Goal: Navigation & Orientation: Find specific page/section

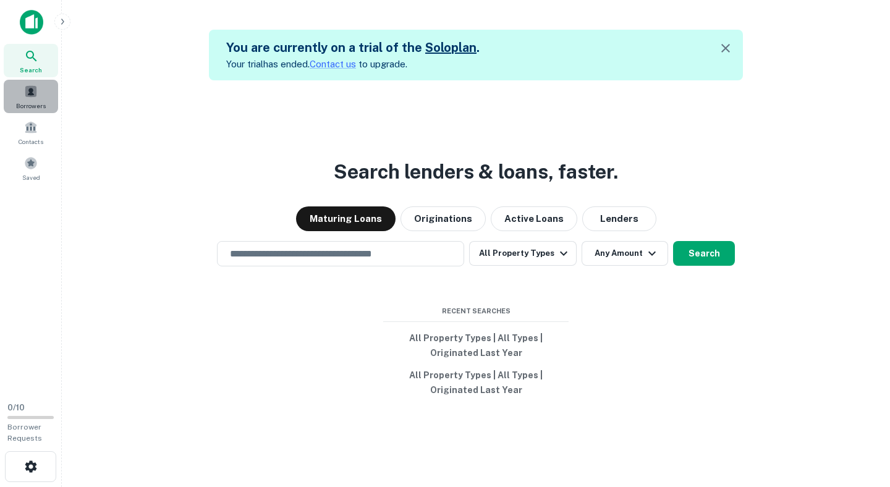
click at [40, 88] on div "Borrowers" at bounding box center [31, 96] width 54 height 33
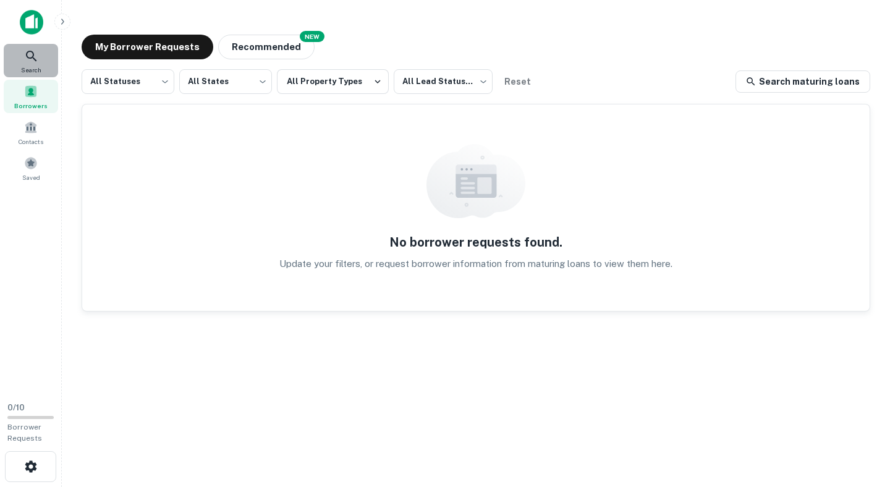
click at [32, 67] on span "Search" at bounding box center [31, 70] width 20 height 10
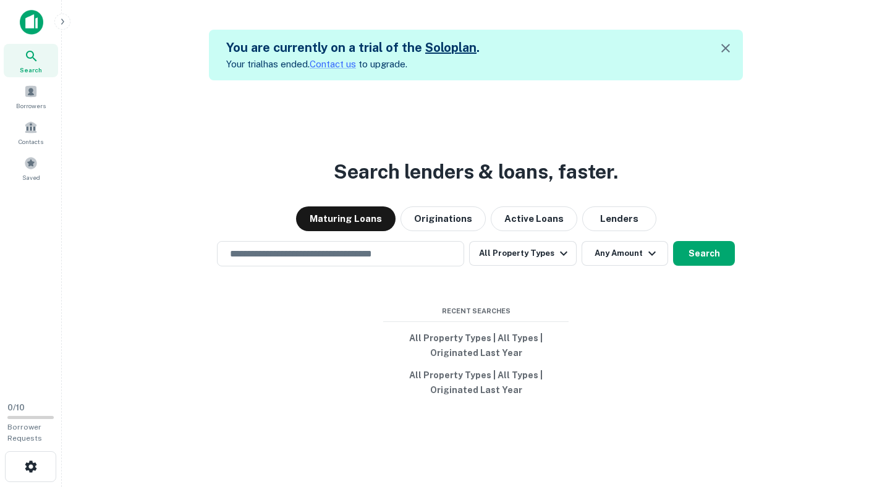
click at [723, 52] on icon "button" at bounding box center [725, 48] width 15 height 15
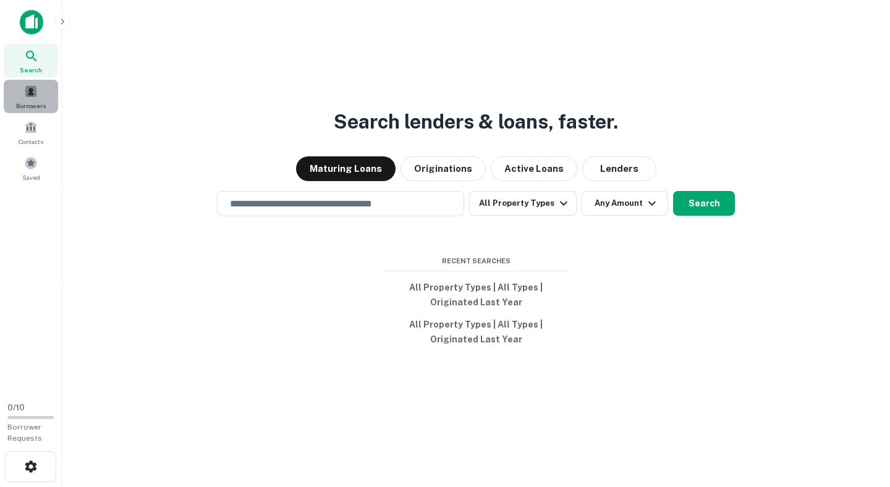
click at [35, 105] on span "Borrowers" at bounding box center [31, 106] width 30 height 10
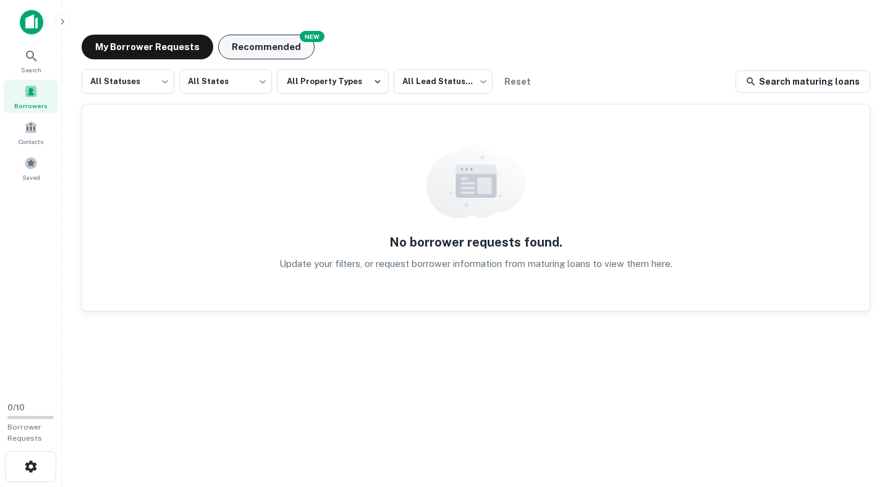
click at [284, 46] on button "Recommended" at bounding box center [266, 47] width 96 height 25
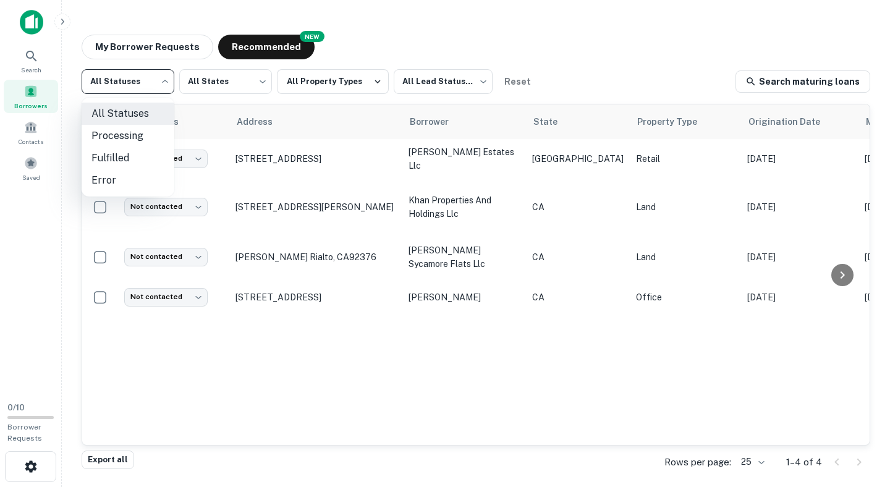
click at [143, 87] on body "Search Borrowers Contacts Saved 0 / 10 Borrower Requests My Borrower Requests N…" at bounding box center [445, 243] width 890 height 487
click at [169, 85] on div at bounding box center [445, 243] width 890 height 487
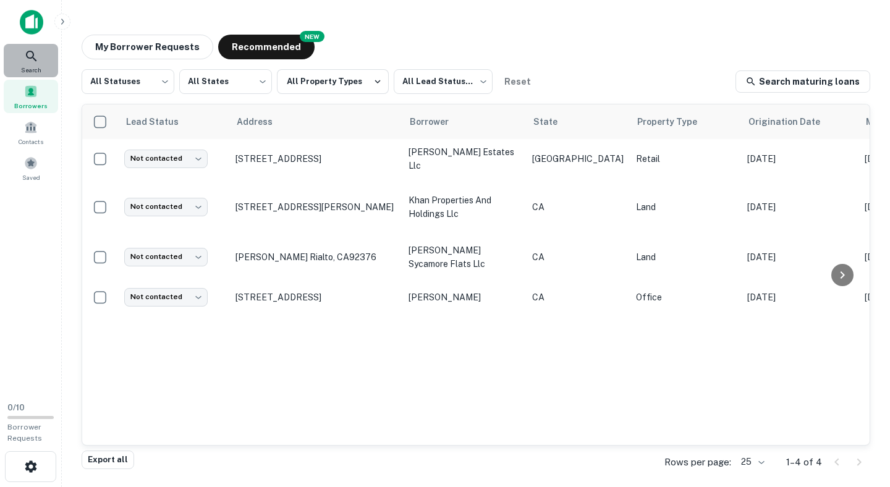
click at [19, 54] on div "Search" at bounding box center [31, 60] width 54 height 33
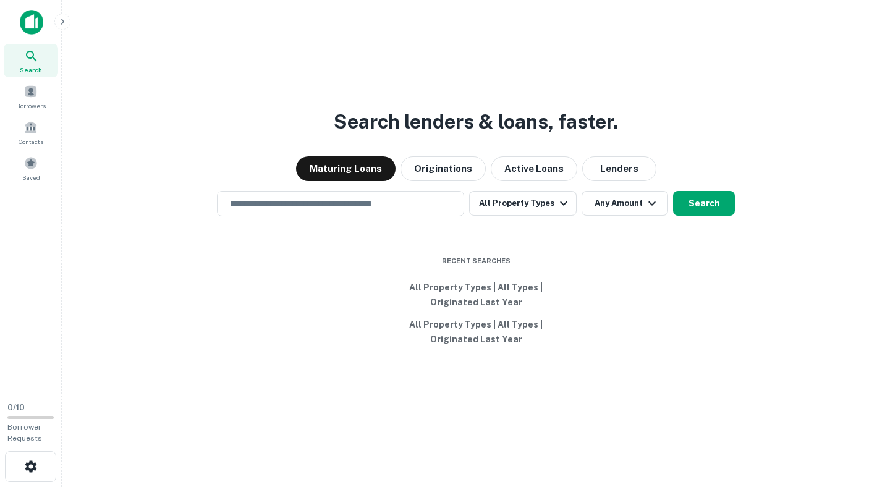
click at [38, 65] on span "Search" at bounding box center [31, 70] width 22 height 10
click at [32, 93] on span at bounding box center [31, 92] width 14 height 14
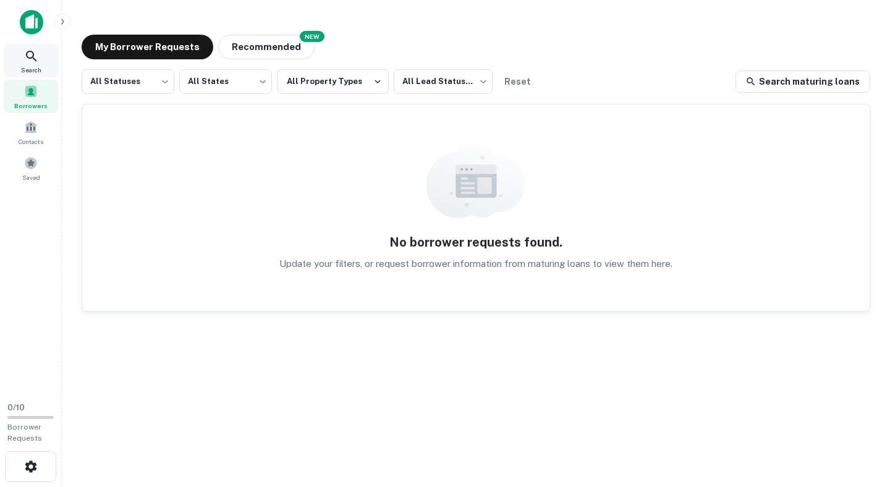
click at [28, 67] on span "Search" at bounding box center [31, 70] width 20 height 10
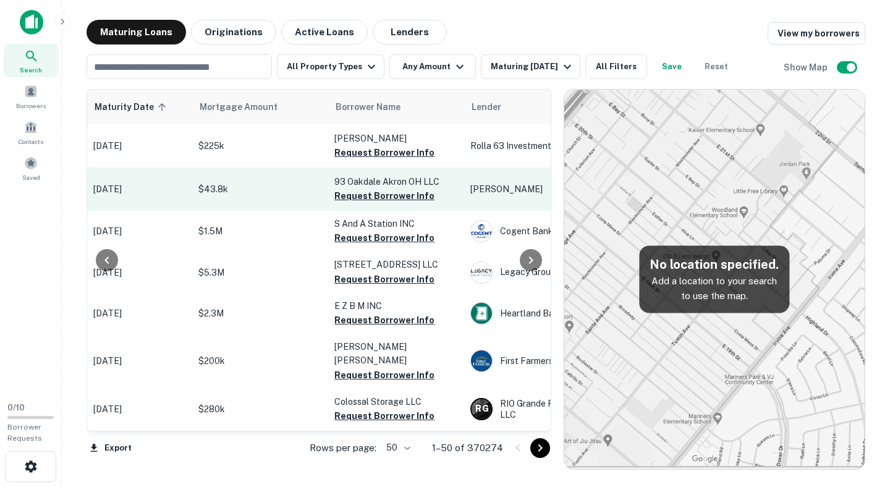
scroll to position [0, 201]
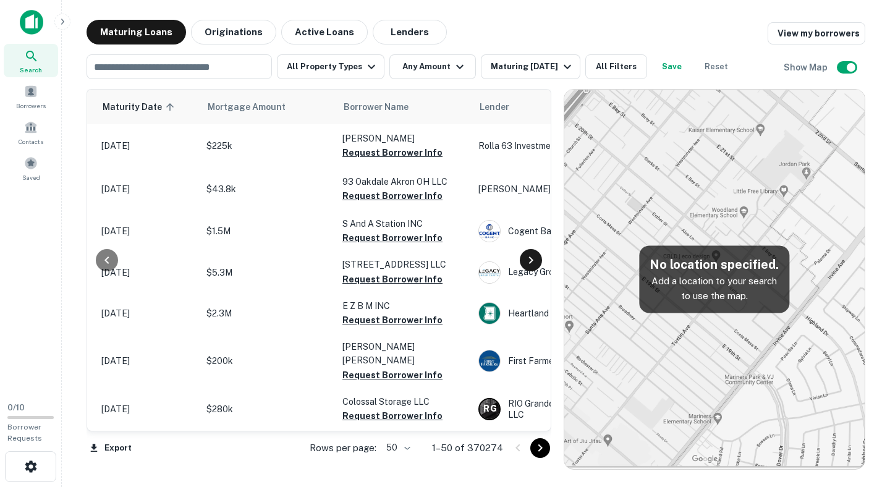
click at [527, 258] on icon at bounding box center [531, 260] width 15 height 15
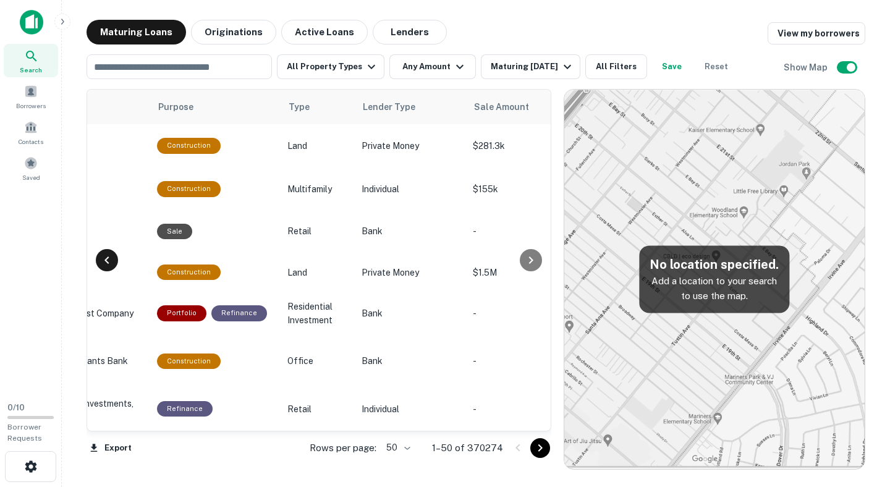
click at [113, 253] on icon at bounding box center [107, 260] width 15 height 15
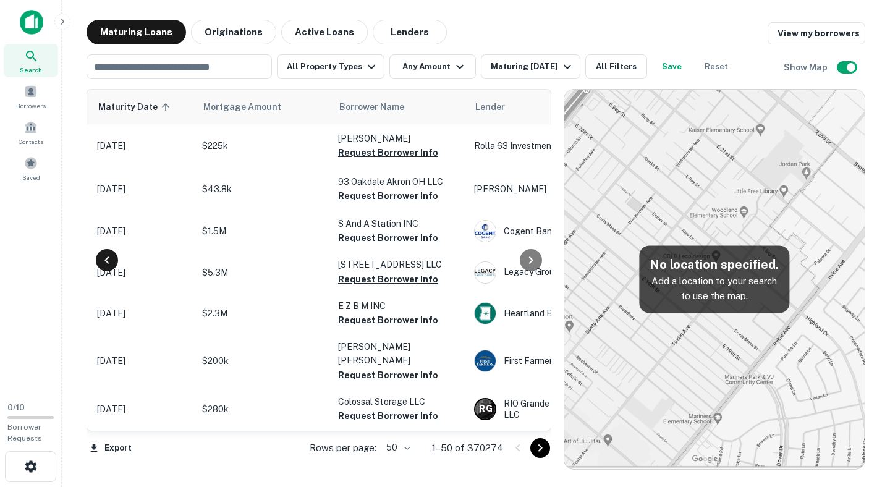
click at [111, 254] on icon at bounding box center [107, 260] width 15 height 15
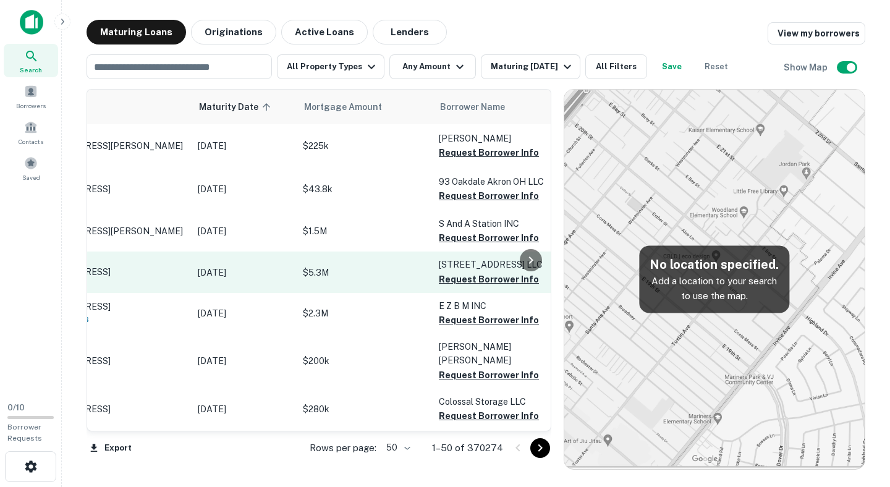
scroll to position [0, 0]
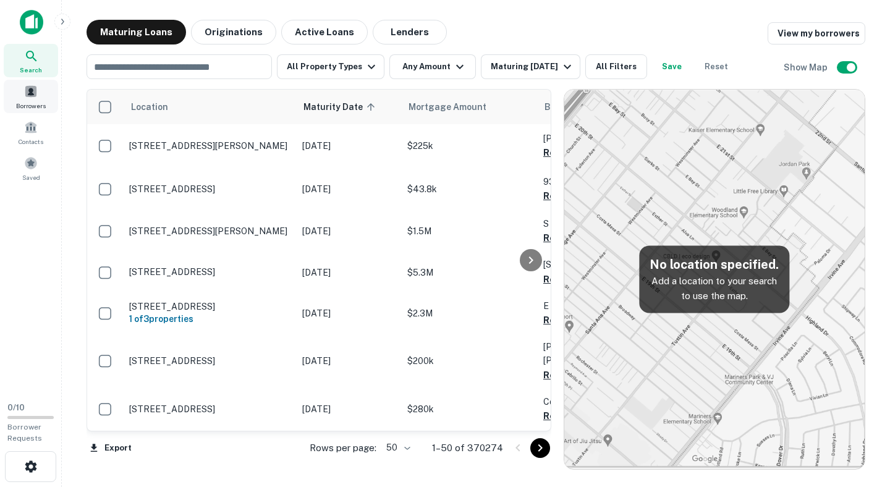
click at [41, 97] on div "Borrowers" at bounding box center [31, 96] width 54 height 33
